Goal: Find specific page/section: Find specific page/section

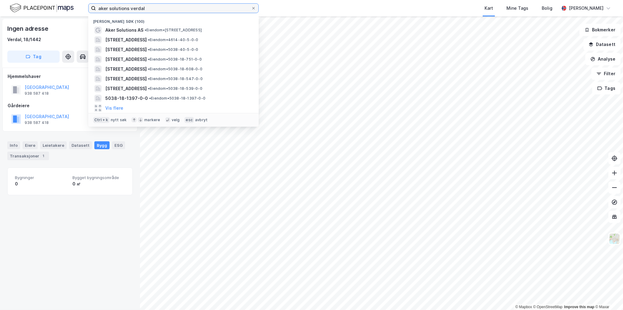
drag, startPoint x: 148, startPoint y: 5, endPoint x: 54, endPoint y: 9, distance: 93.5
click at [54, 8] on div "aker solutions verdal Nylige søk (100) Aker Solutions AS • Eiendom • [STREET_AD…" at bounding box center [311, 8] width 623 height 16
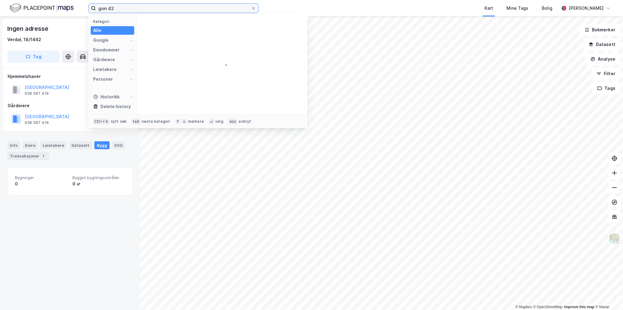
type input "gon 42"
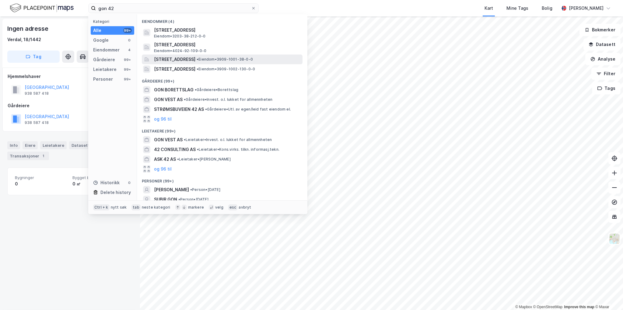
click at [234, 59] on span "• Eiendom • 3909-1001-38-0-0" at bounding box center [225, 59] width 56 height 5
